Goal: Task Accomplishment & Management: Complete application form

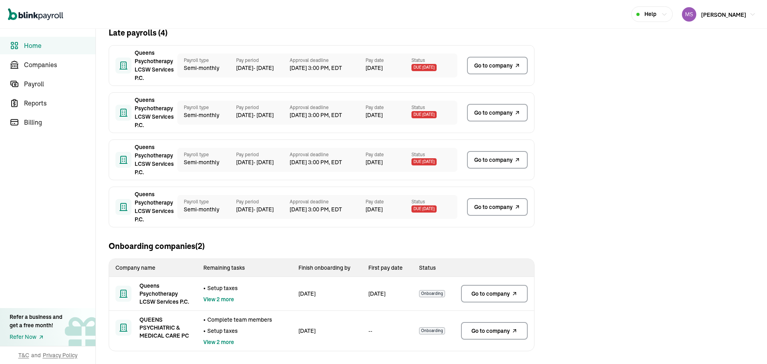
click at [501, 294] on span "Go to company" at bounding box center [490, 294] width 38 height 8
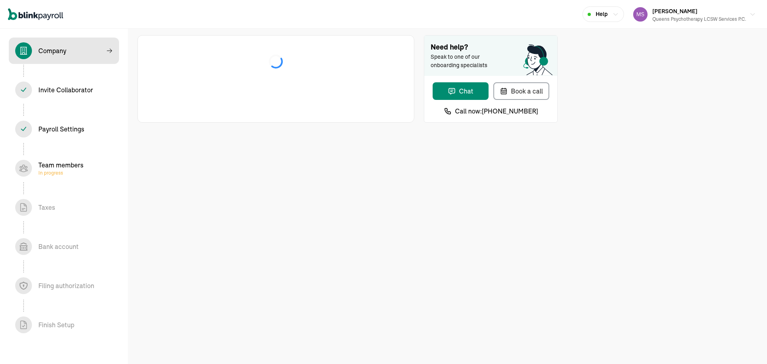
select select "Health Care"
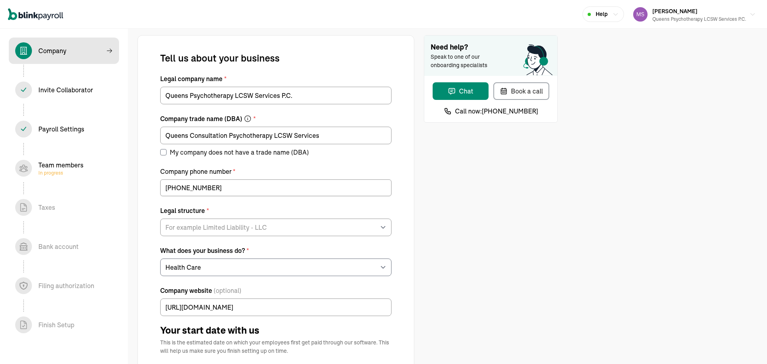
select select "Limited Liability Company (LLC)"
type input "06/30/2025"
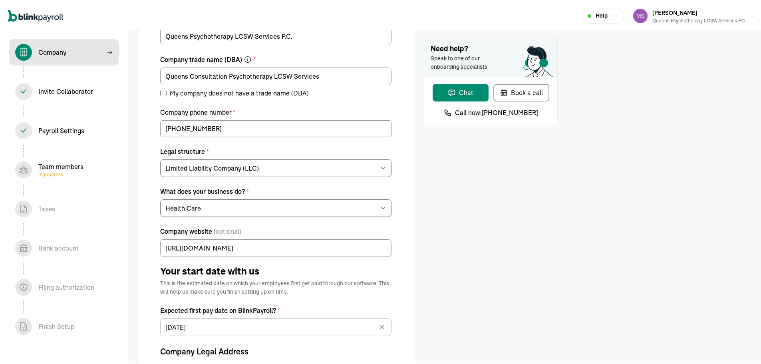
scroll to position [80, 0]
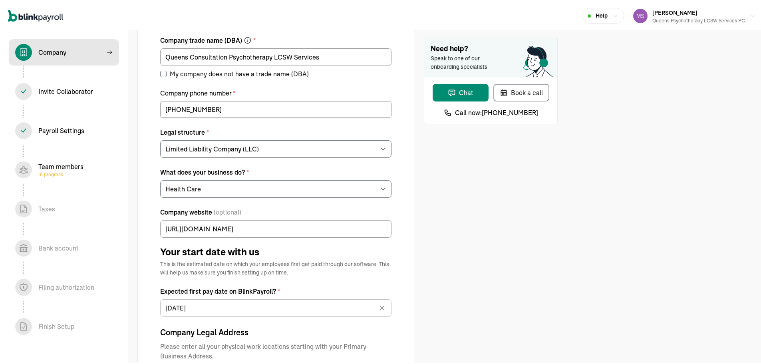
click at [42, 211] on div "Taxes In progress" at bounding box center [46, 208] width 17 height 10
click at [24, 205] on icon at bounding box center [24, 207] width 6 height 8
click at [25, 208] on icon at bounding box center [24, 208] width 10 height 10
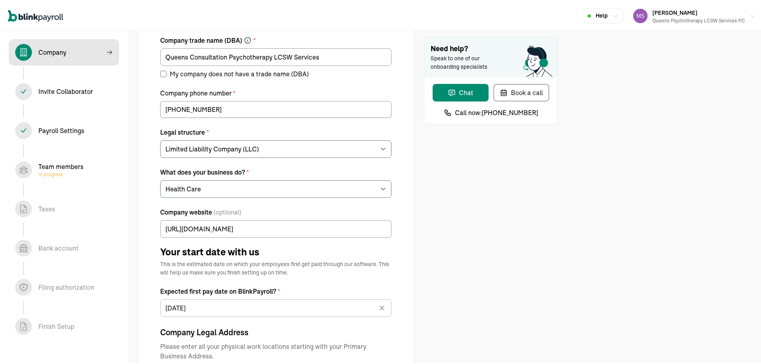
click at [25, 205] on icon at bounding box center [24, 208] width 10 height 10
click at [45, 165] on div "Team members In progress" at bounding box center [60, 168] width 45 height 16
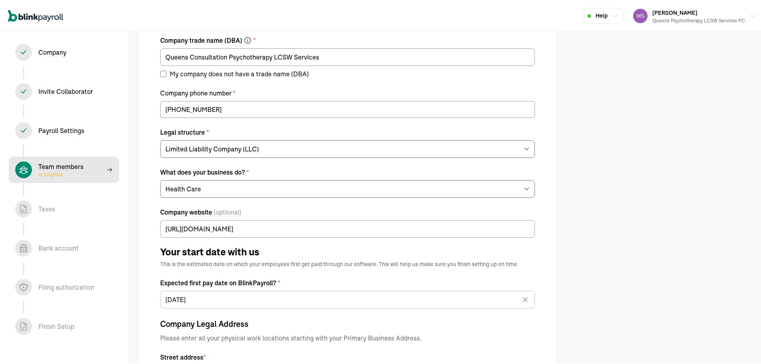
select select "contractor"
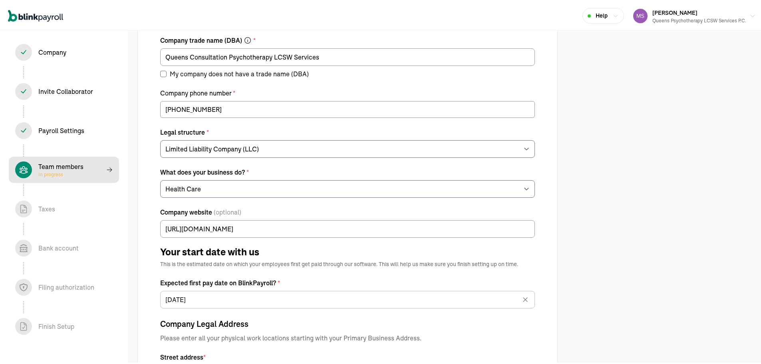
select select "contractor"
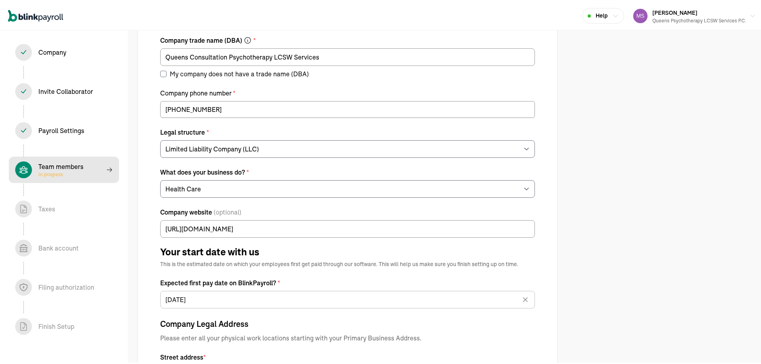
select select "contractor"
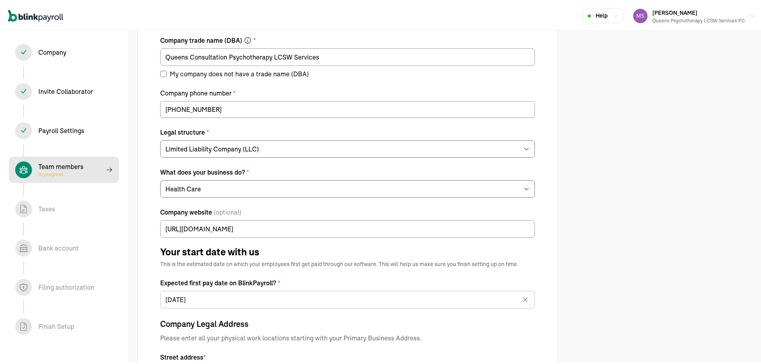
select select "contractor"
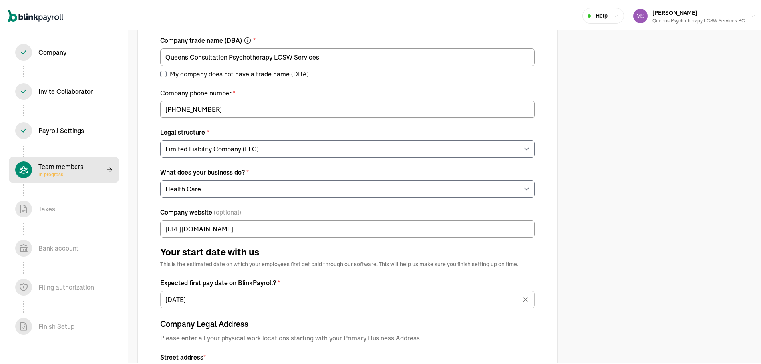
select select "contractor"
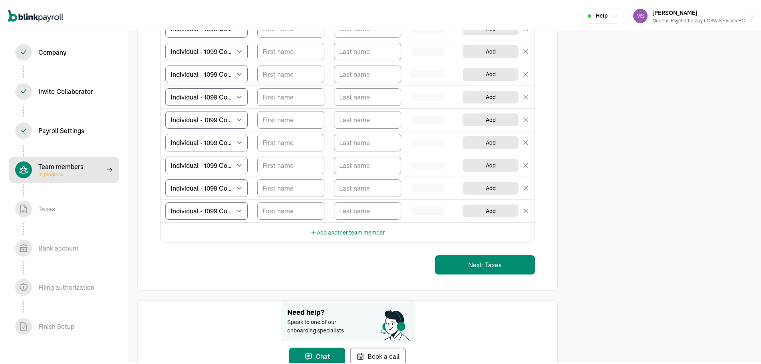
scroll to position [1786, 0]
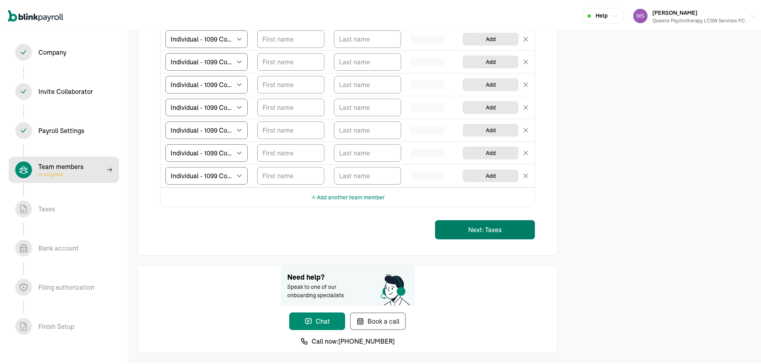
click at [464, 227] on button "Next: Taxes" at bounding box center [485, 228] width 100 height 19
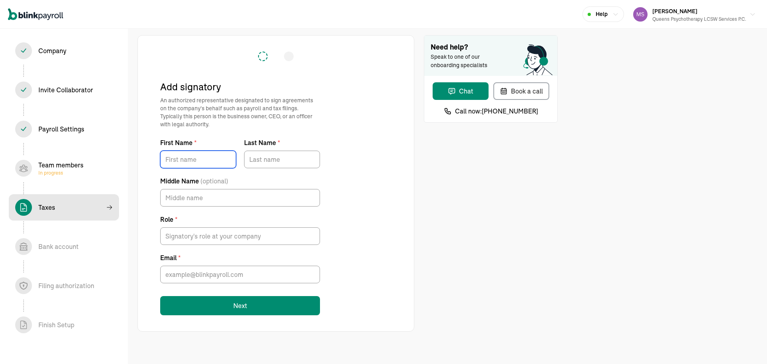
click at [205, 157] on input "First Name *" at bounding box center [198, 160] width 76 height 18
click at [187, 161] on input "First Name *" at bounding box center [198, 160] width 76 height 18
type input "MARIANA"
type input "SANTIAGO"
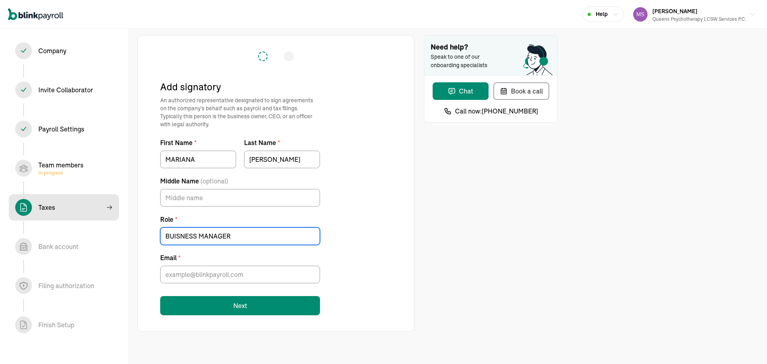
type input "BUISNESS MANAGER"
drag, startPoint x: 229, startPoint y: 275, endPoint x: 232, endPoint y: 271, distance: 5.2
click at [232, 271] on input "Email *" at bounding box center [240, 275] width 160 height 18
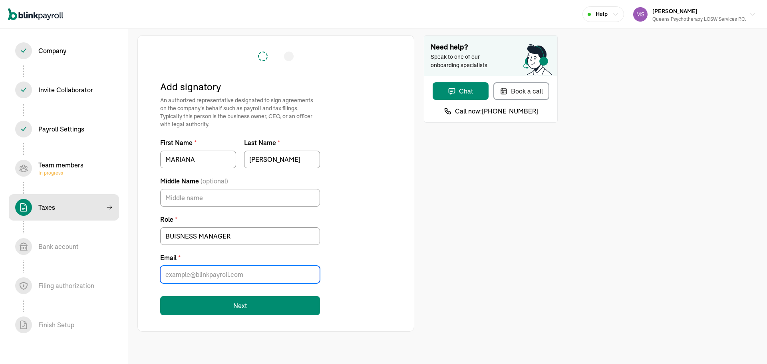
paste input "msantiago@nyprofessionalmedicalmanagement.org"
type input "msantiago@nyprofessionalmedicalmanagement.org"
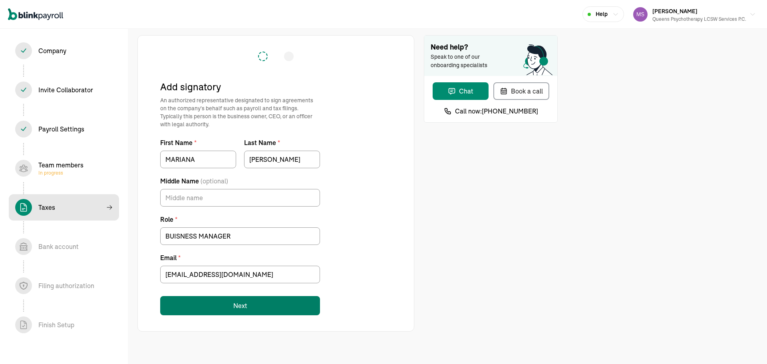
click at [213, 313] on button "Next" at bounding box center [240, 305] width 160 height 19
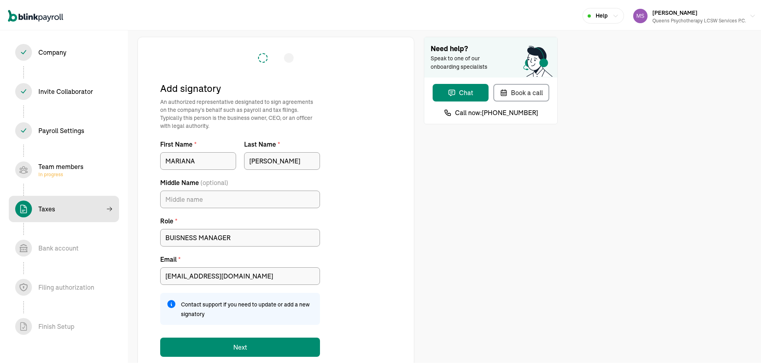
scroll to position [20, 0]
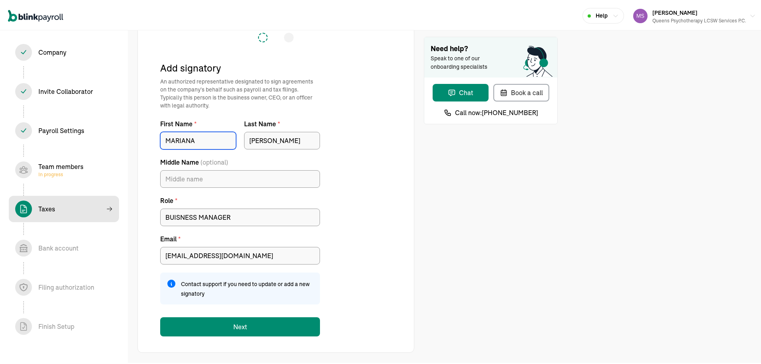
click at [210, 140] on input "MARIANA" at bounding box center [198, 139] width 76 height 18
click at [205, 143] on input "MARIANA" at bounding box center [198, 139] width 76 height 18
click at [205, 142] on input "MARIANA" at bounding box center [198, 139] width 76 height 18
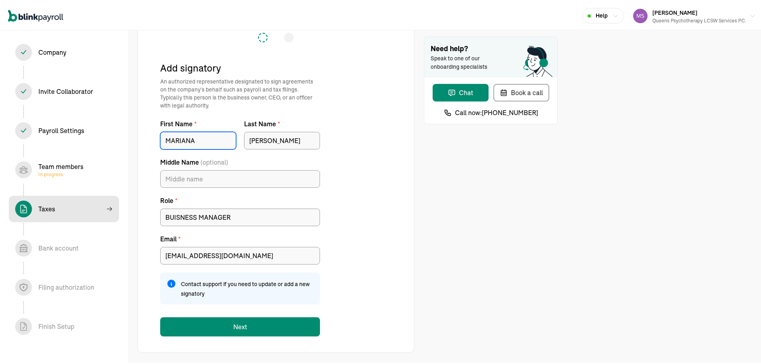
click at [205, 141] on input "MARIANA" at bounding box center [198, 139] width 76 height 18
click at [300, 137] on input "SANTIAGO" at bounding box center [282, 139] width 76 height 18
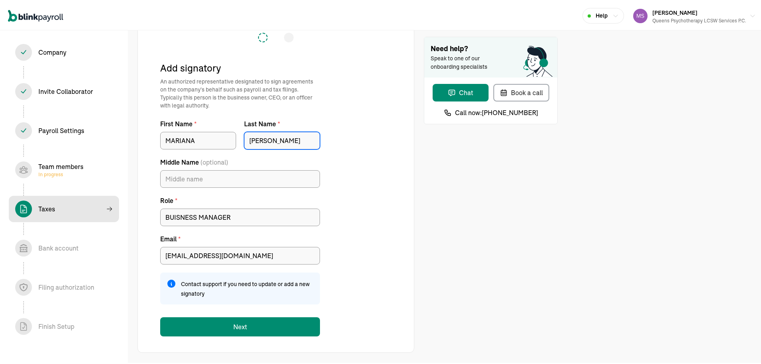
click at [300, 137] on input "SANTIAGO" at bounding box center [282, 139] width 76 height 18
click at [189, 143] on input "MARIANA" at bounding box center [198, 139] width 76 height 18
click at [191, 143] on input "MARIANA" at bounding box center [198, 139] width 76 height 18
click at [197, 136] on input "MARIANA" at bounding box center [198, 139] width 76 height 18
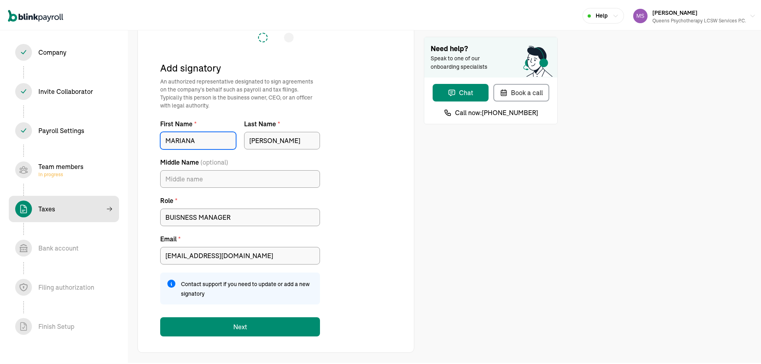
click at [197, 136] on input "MARIANA" at bounding box center [198, 139] width 76 height 18
click at [255, 217] on input "BUISNESS MANAGER" at bounding box center [240, 216] width 160 height 18
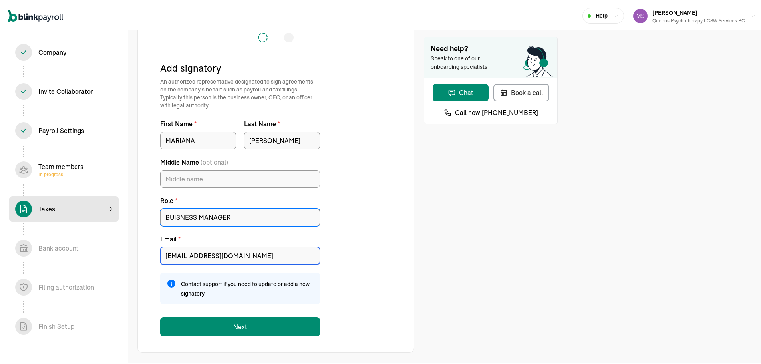
click at [262, 252] on input "msantiago@nyprofessionalmedicalmanagement.org" at bounding box center [240, 254] width 160 height 18
click at [67, 166] on div "Team members In progress" at bounding box center [60, 168] width 45 height 16
click at [67, 167] on div "Team members In progress" at bounding box center [60, 168] width 45 height 16
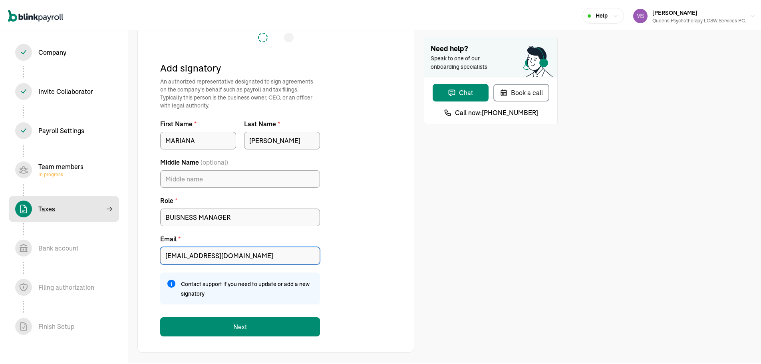
select select "contractor"
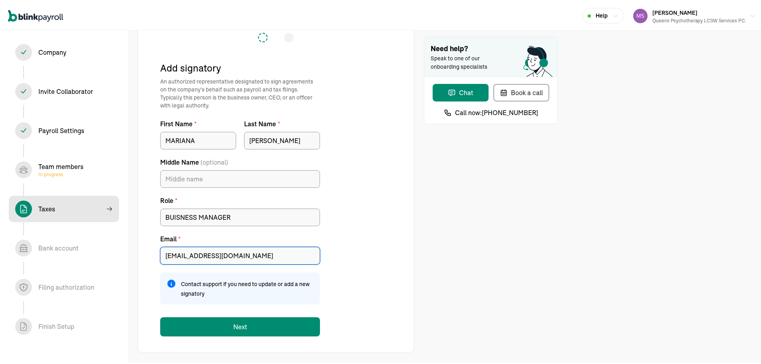
select select "contractor"
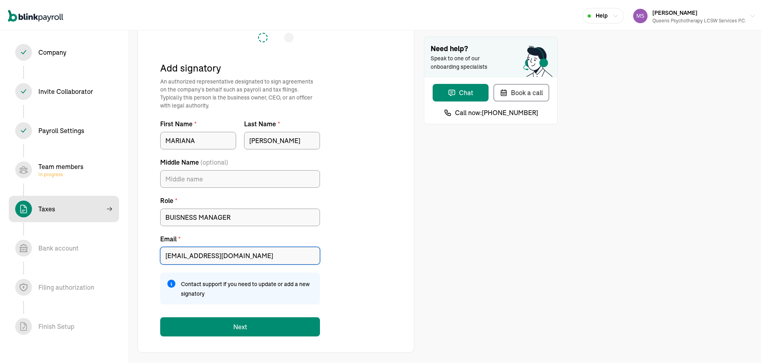
select select "contractor"
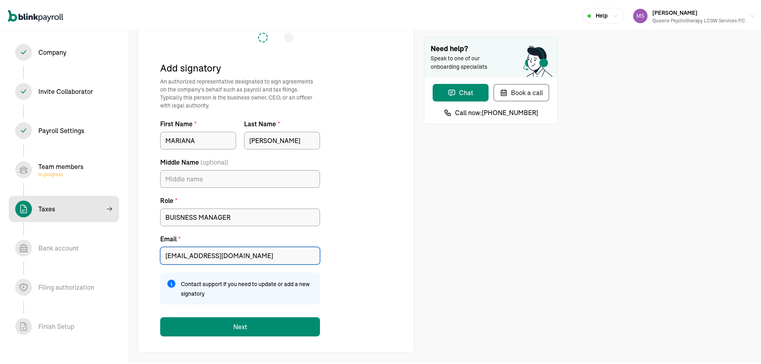
select select "contractor"
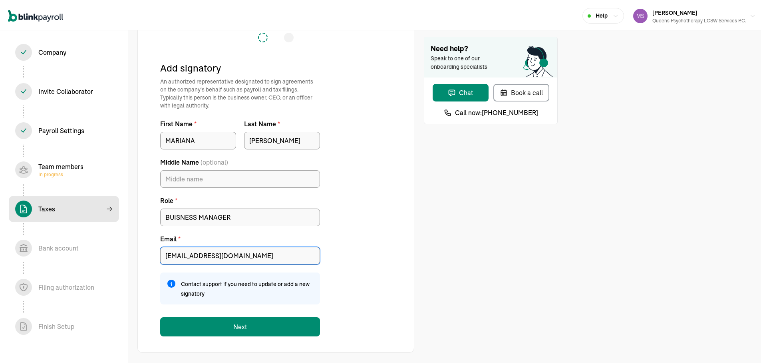
select select "contractor"
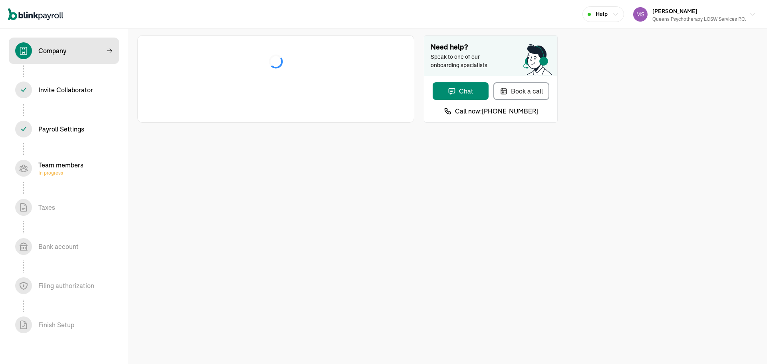
select select "Limited Liability Company (LLC)"
select select "Health Care"
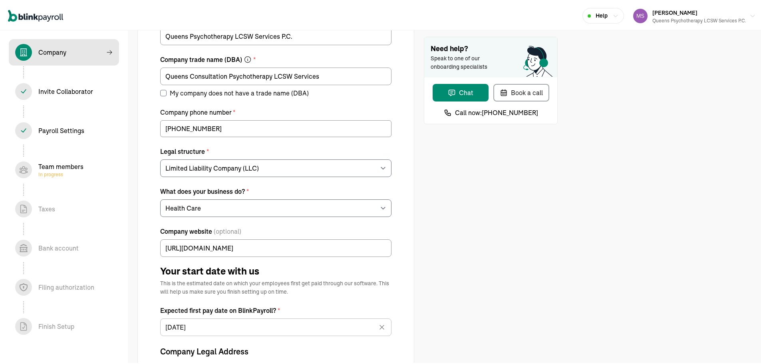
scroll to position [80, 0]
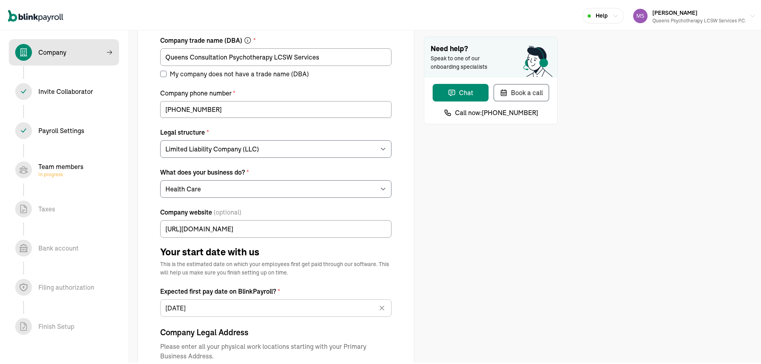
click at [42, 211] on div "Taxes In progress" at bounding box center [46, 208] width 17 height 10
click at [24, 205] on icon at bounding box center [24, 207] width 6 height 8
click at [25, 208] on icon at bounding box center [24, 208] width 10 height 10
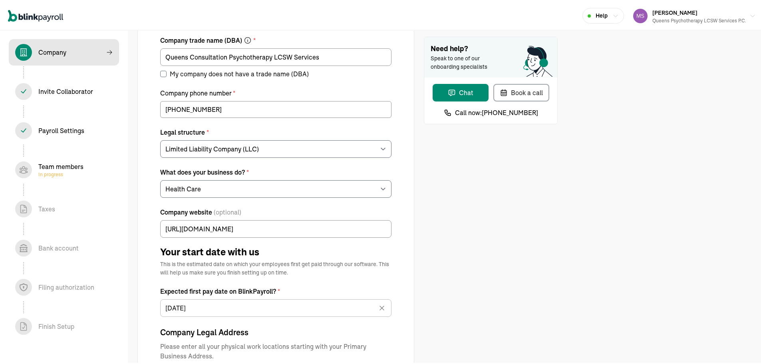
click at [25, 205] on icon at bounding box center [24, 208] width 10 height 10
click at [45, 165] on div "Team members In progress" at bounding box center [60, 168] width 45 height 16
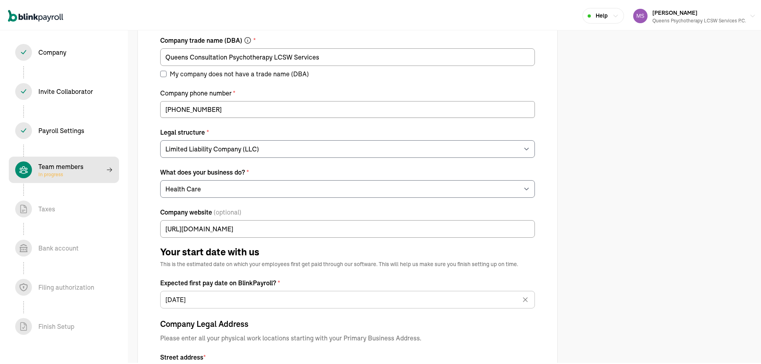
select select "contractor"
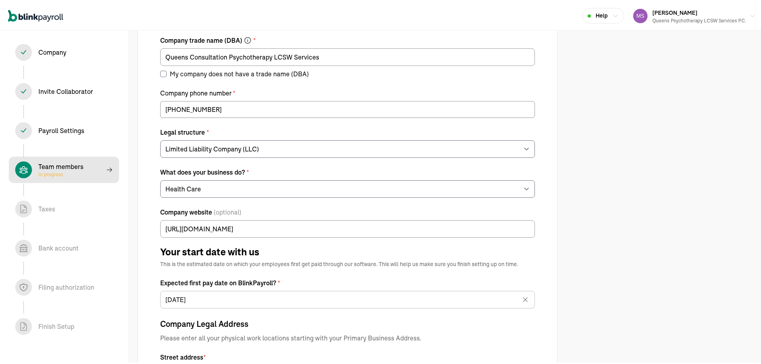
select select "contractor"
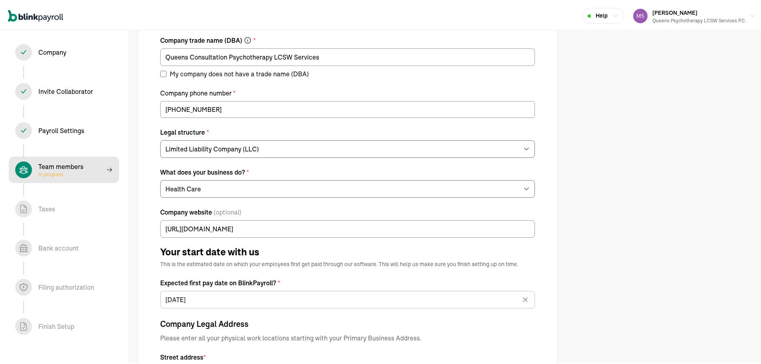
select select "contractor"
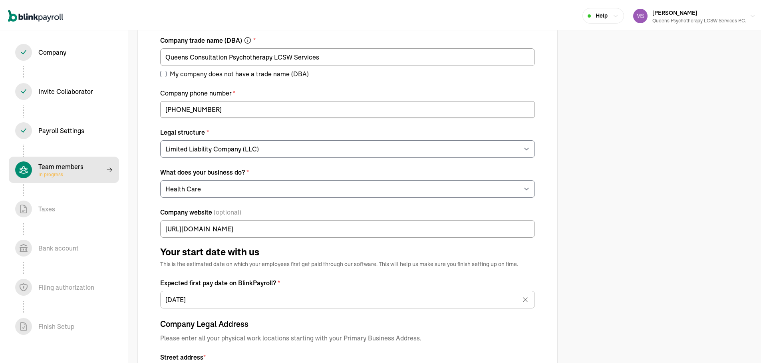
select select "contractor"
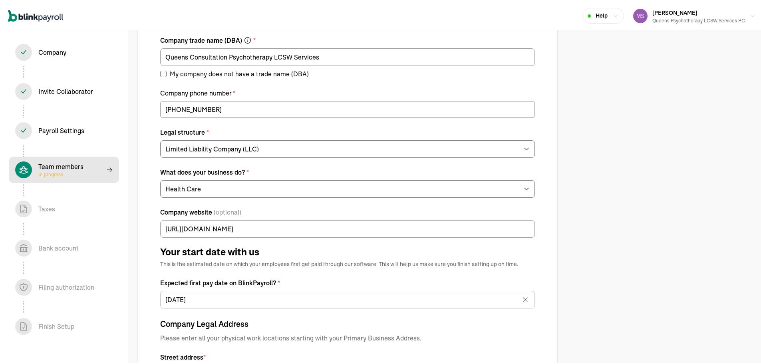
select select "contractor"
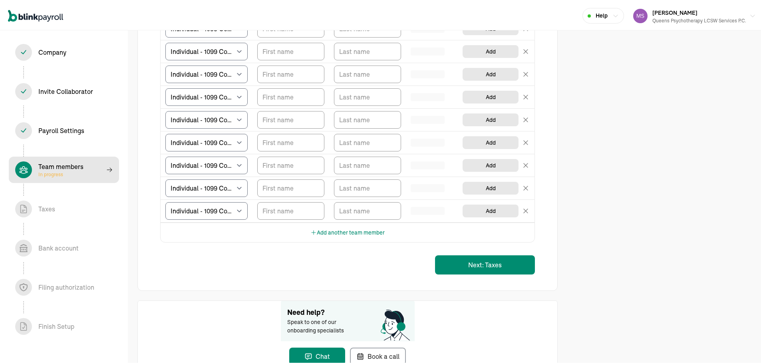
scroll to position [1786, 0]
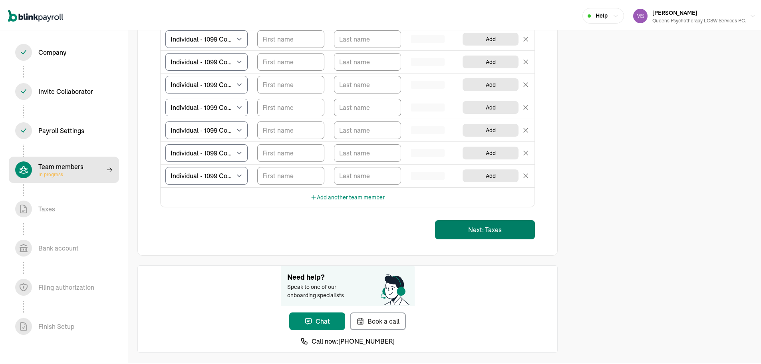
click at [464, 227] on button "Next: Taxes" at bounding box center [485, 228] width 100 height 19
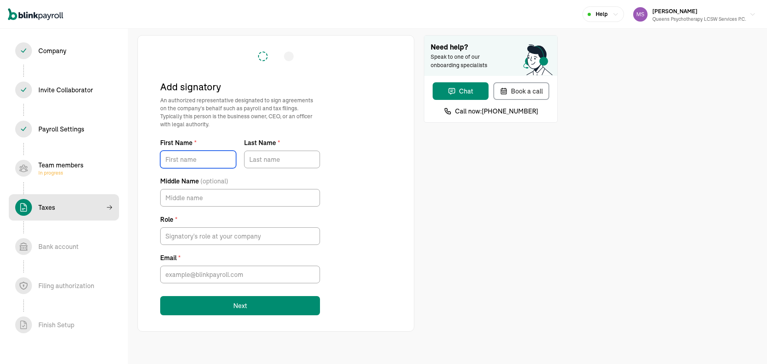
click at [205, 157] on input "First Name *" at bounding box center [198, 160] width 76 height 18
click at [187, 161] on input "First Name *" at bounding box center [198, 160] width 76 height 18
type input "MARIANA"
type input "SANTIAGO"
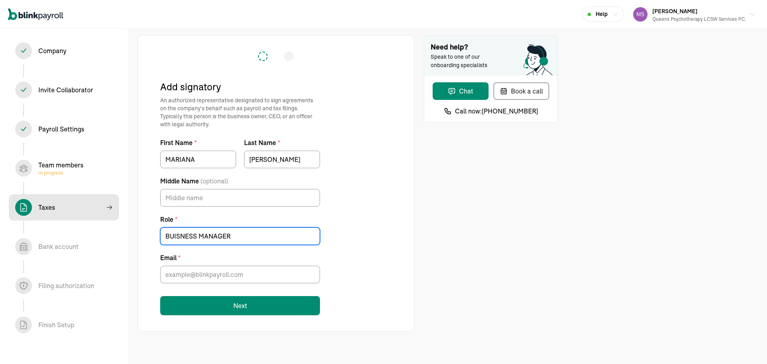
type input "BUISNESS MANAGER"
drag, startPoint x: 229, startPoint y: 275, endPoint x: 232, endPoint y: 271, distance: 5.2
click at [232, 271] on input "Email *" at bounding box center [240, 275] width 160 height 18
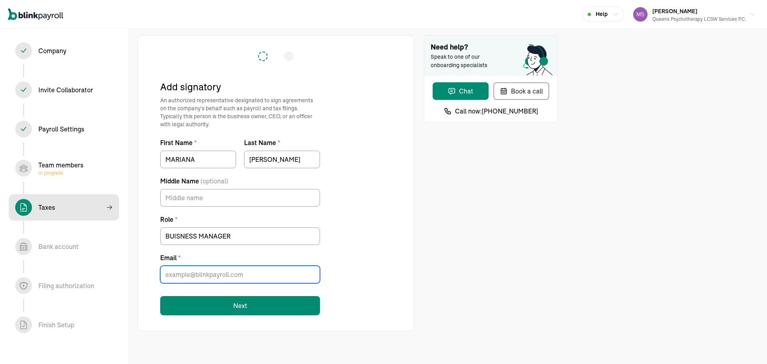
paste input "msantiago@nyprofessionalmedicalmanagement.org"
type input "msantiago@nyprofessionalmedicalmanagement.org"
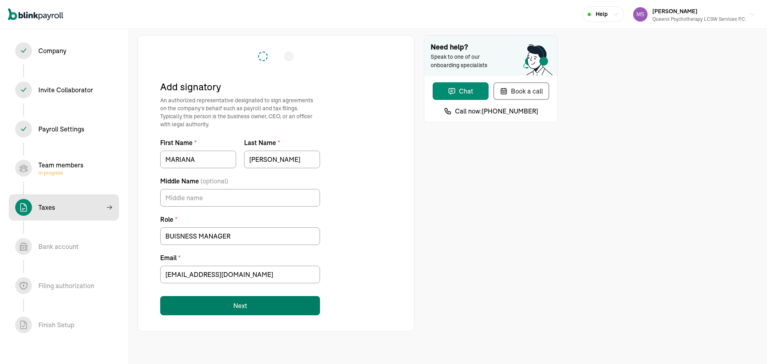
click at [213, 313] on button "Next" at bounding box center [240, 305] width 160 height 19
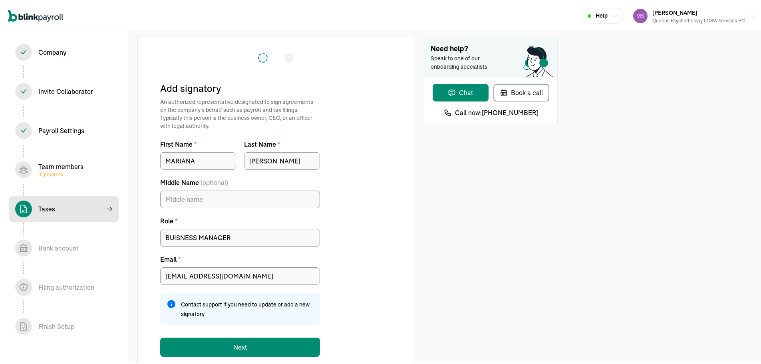
scroll to position [20, 0]
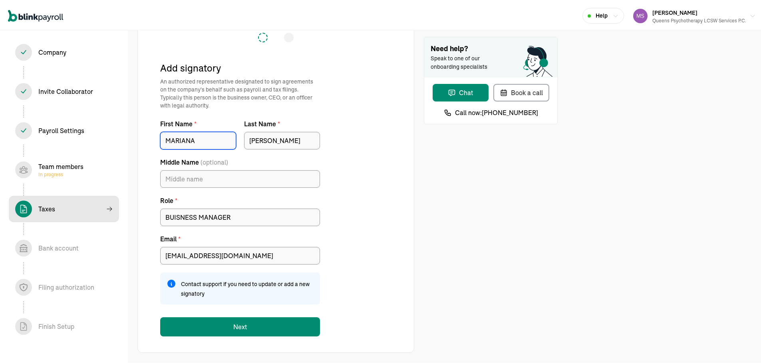
click at [210, 140] on input "MARIANA" at bounding box center [198, 139] width 76 height 18
click at [205, 143] on input "MARIANA" at bounding box center [198, 139] width 76 height 18
click at [205, 142] on input "MARIANA" at bounding box center [198, 139] width 76 height 18
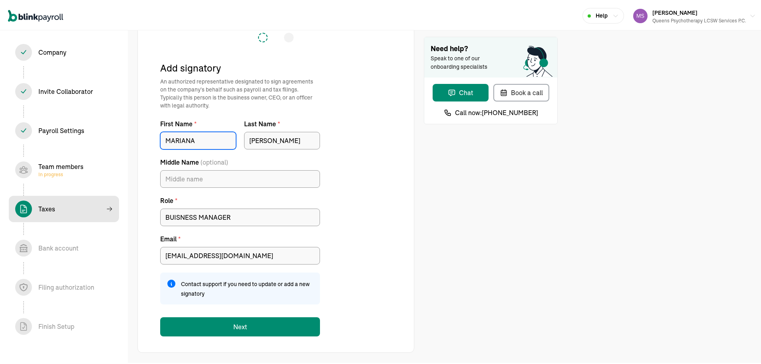
click at [205, 141] on input "MARIANA" at bounding box center [198, 139] width 76 height 18
click at [300, 137] on input "SANTIAGO" at bounding box center [282, 139] width 76 height 18
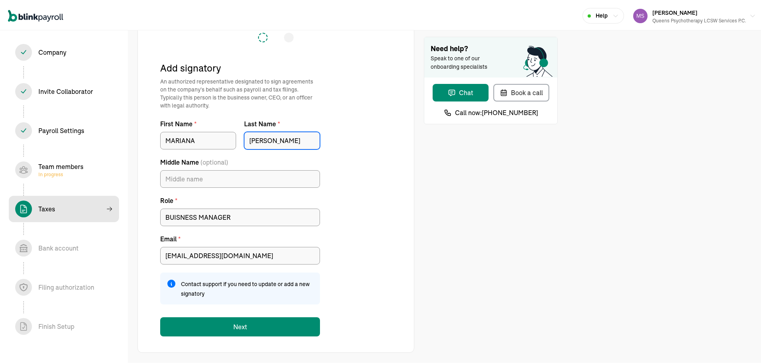
click at [300, 137] on input "SANTIAGO" at bounding box center [282, 139] width 76 height 18
click at [189, 143] on input "MARIANA" at bounding box center [198, 139] width 76 height 18
click at [191, 143] on input "MARIANA" at bounding box center [198, 139] width 76 height 18
click at [197, 136] on input "MARIANA" at bounding box center [198, 139] width 76 height 18
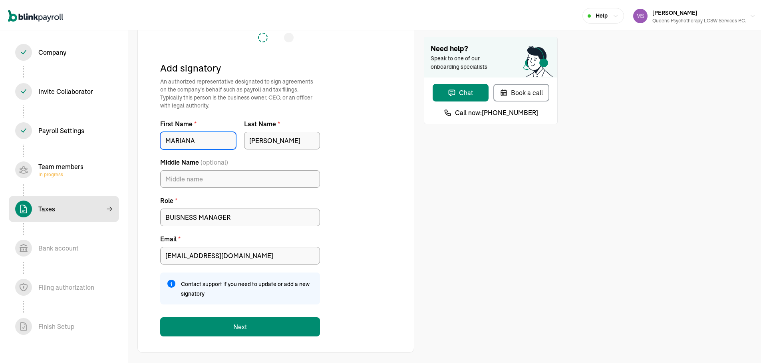
click at [197, 136] on input "MARIANA" at bounding box center [198, 139] width 76 height 18
click at [255, 217] on input "BUISNESS MANAGER" at bounding box center [240, 216] width 160 height 18
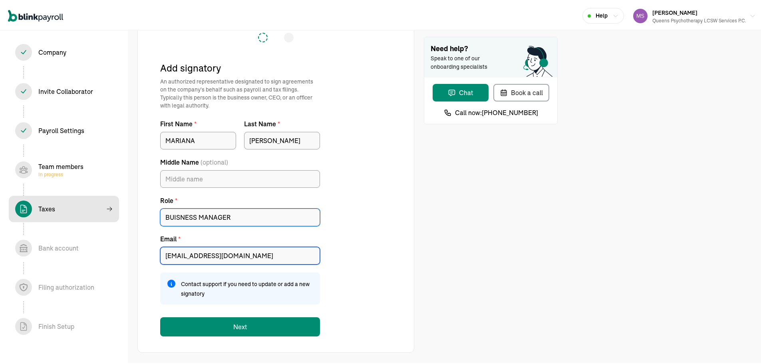
click at [262, 252] on input "msantiago@nyprofessionalmedicalmanagement.org" at bounding box center [240, 254] width 160 height 18
click at [67, 166] on div "Team members In progress" at bounding box center [60, 168] width 45 height 16
click at [67, 167] on div "Team members In progress" at bounding box center [60, 168] width 45 height 16
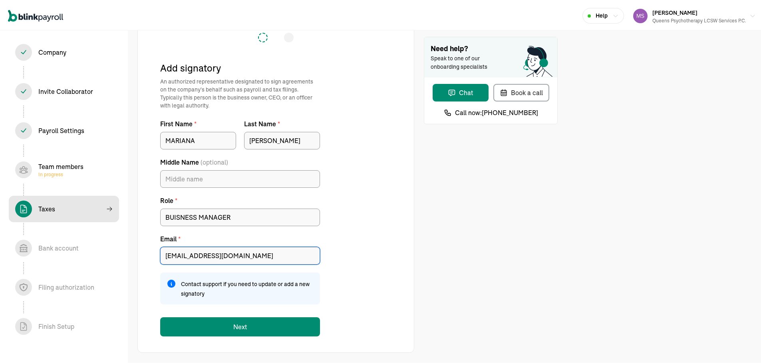
select select "contractor"
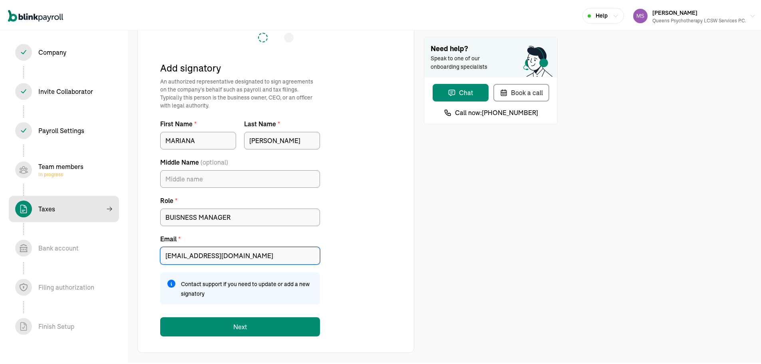
select select "contractor"
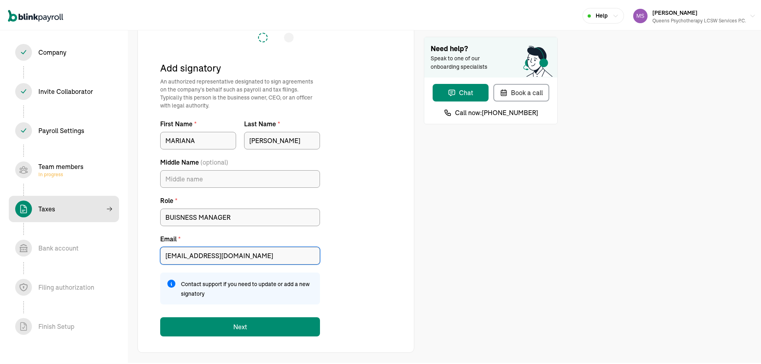
select select "contractor"
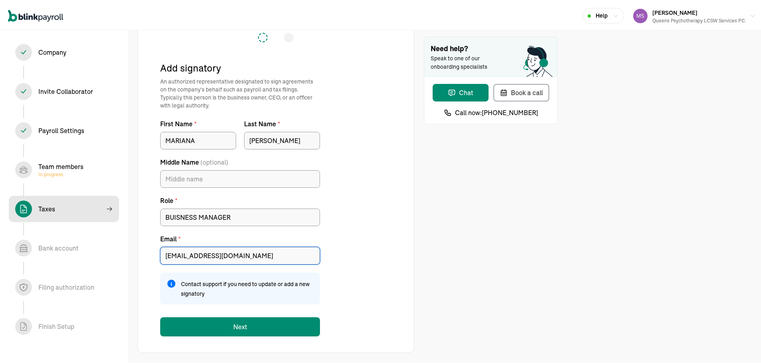
select select "contractor"
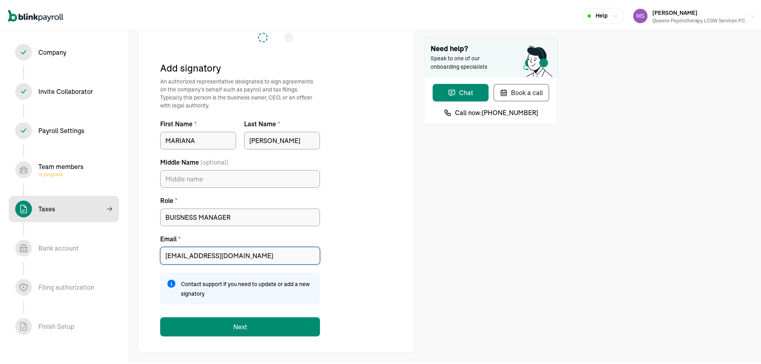
select select "contractor"
